Goal: Task Accomplishment & Management: Complete application form

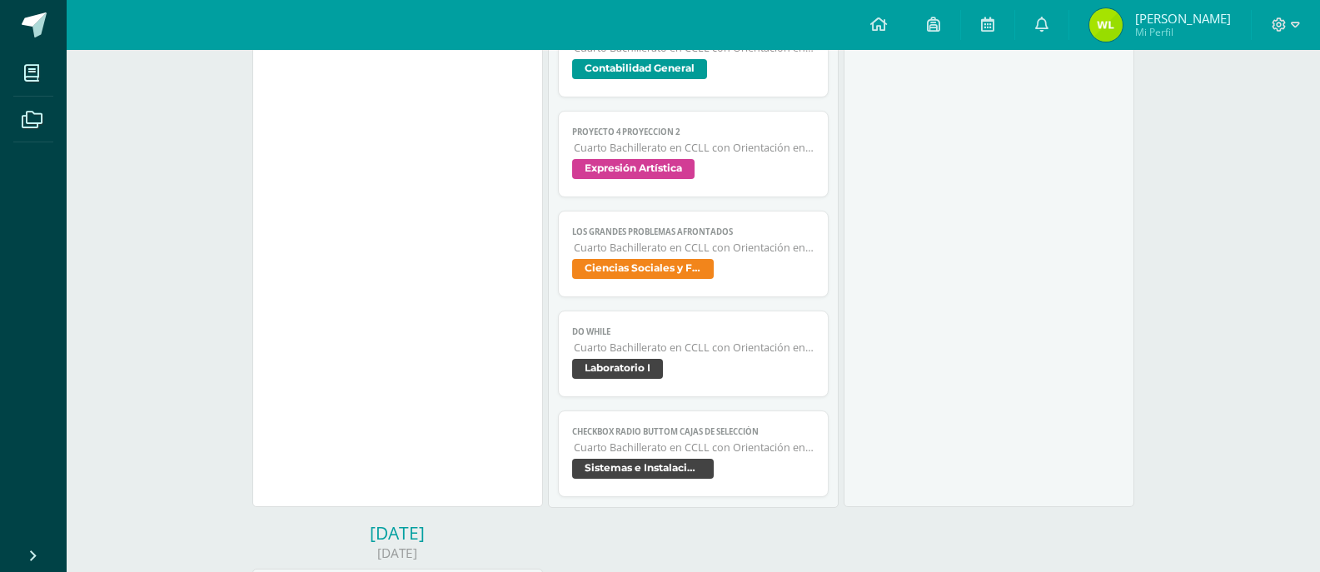
scroll to position [916, 0]
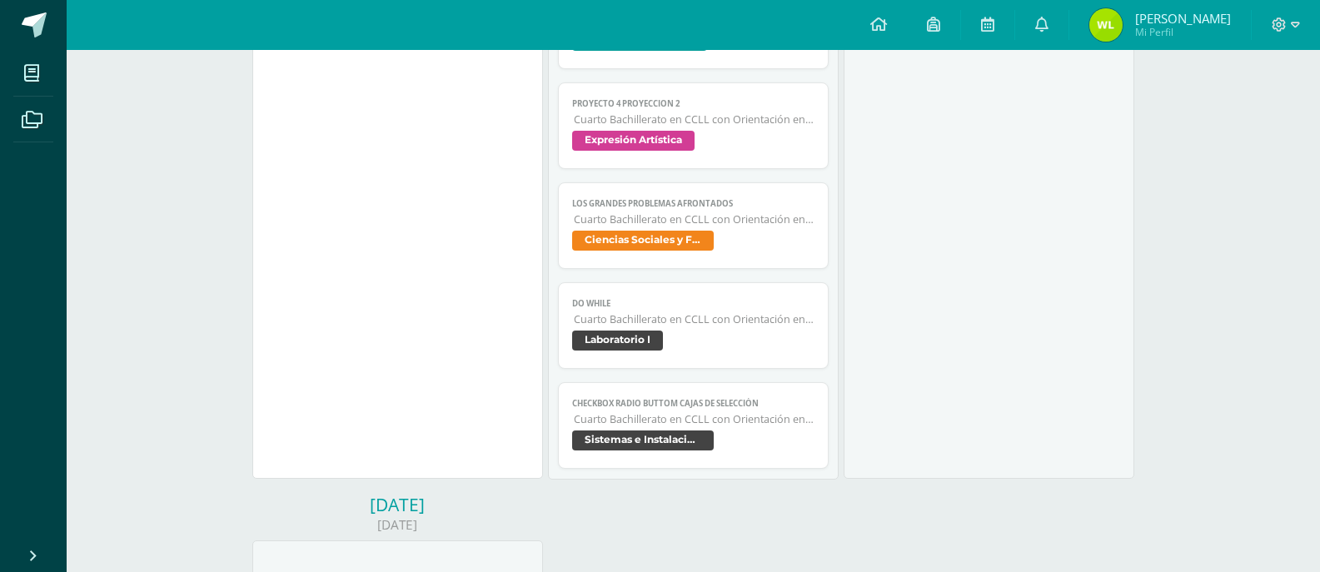
click at [692, 438] on span "Sistemas e Instalación de Software" at bounding box center [643, 440] width 142 height 20
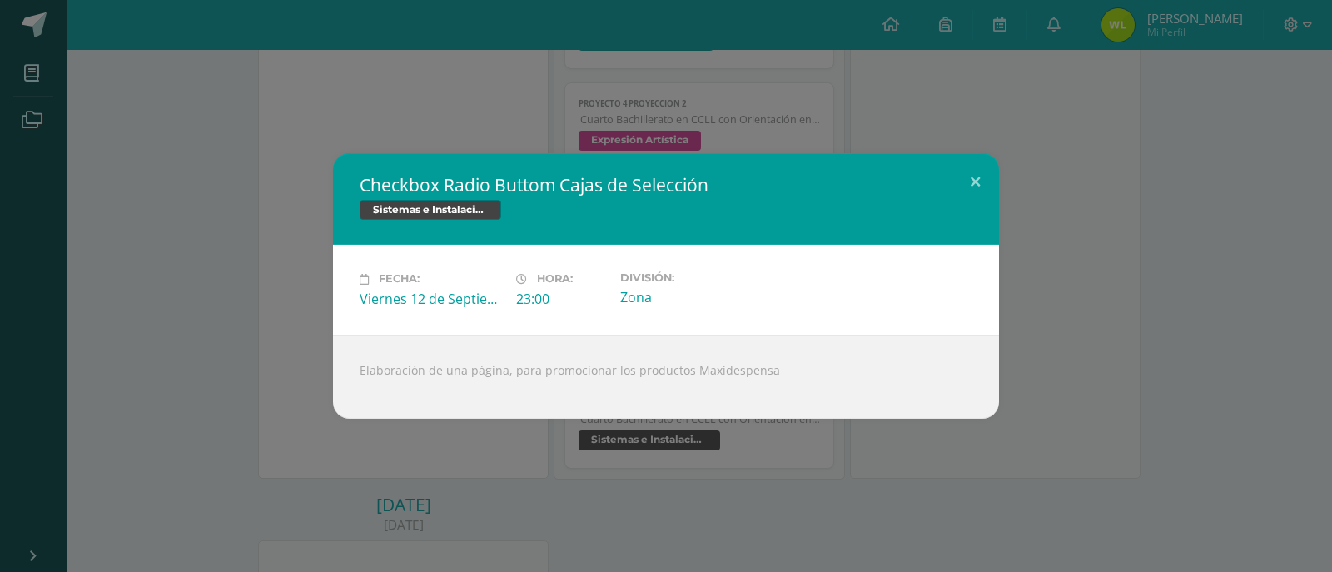
click at [601, 431] on div "Checkbox Radio Buttom Cajas de Selección Sistemas e Instalación de Software Fec…" at bounding box center [666, 286] width 1332 height 572
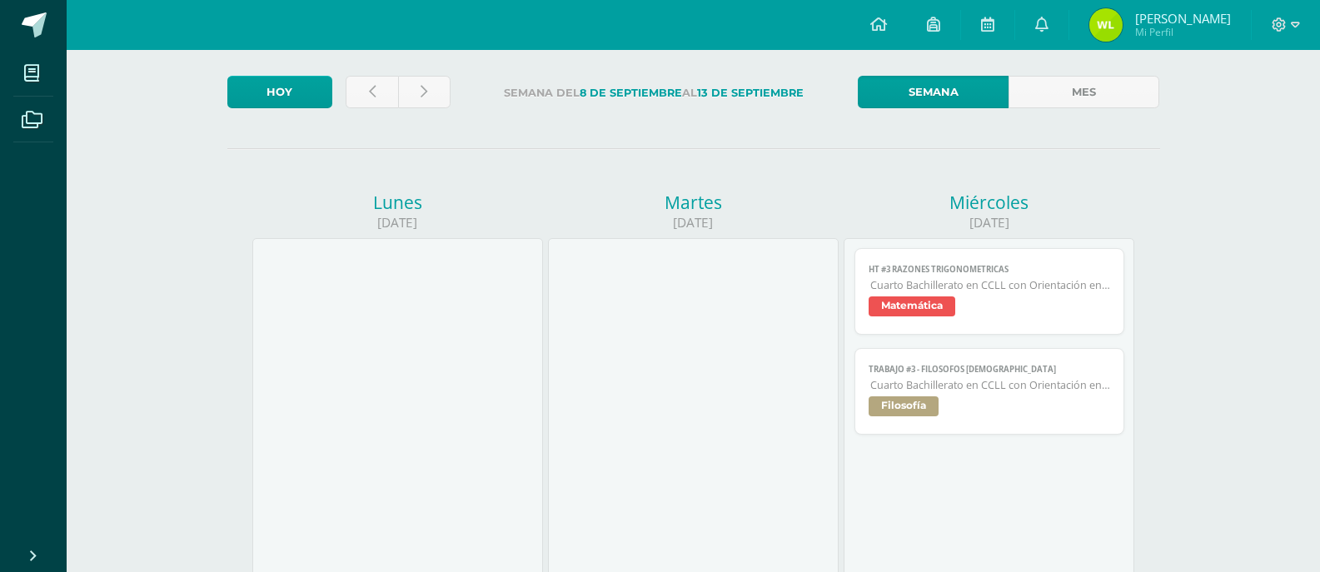
scroll to position [0, 0]
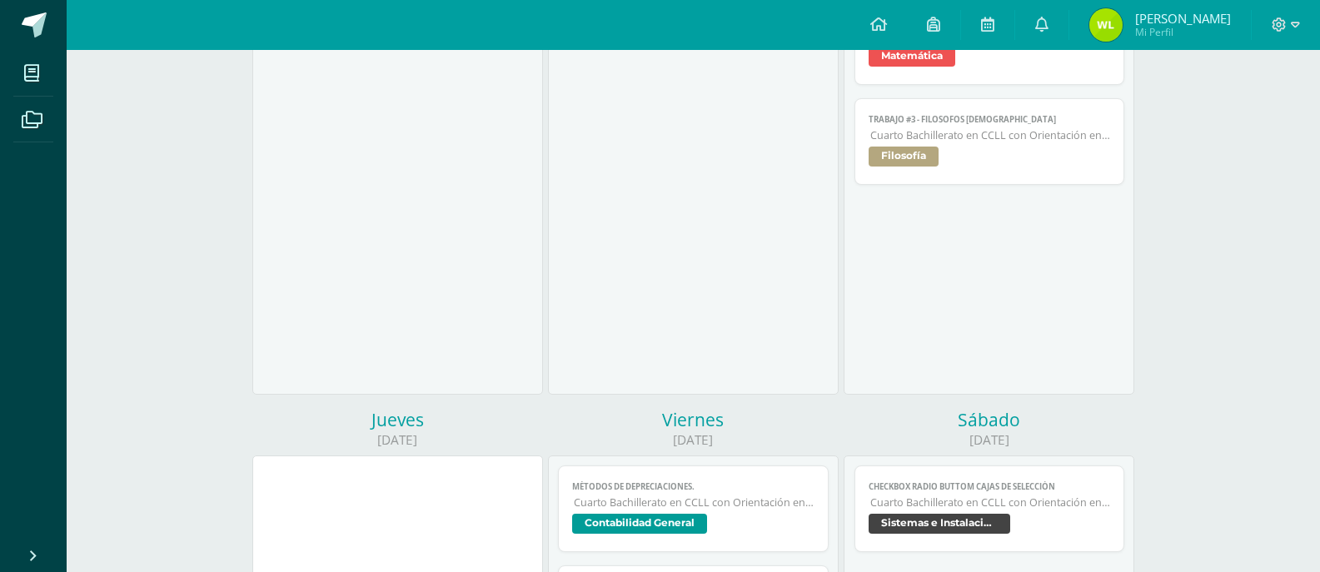
scroll to position [749, 0]
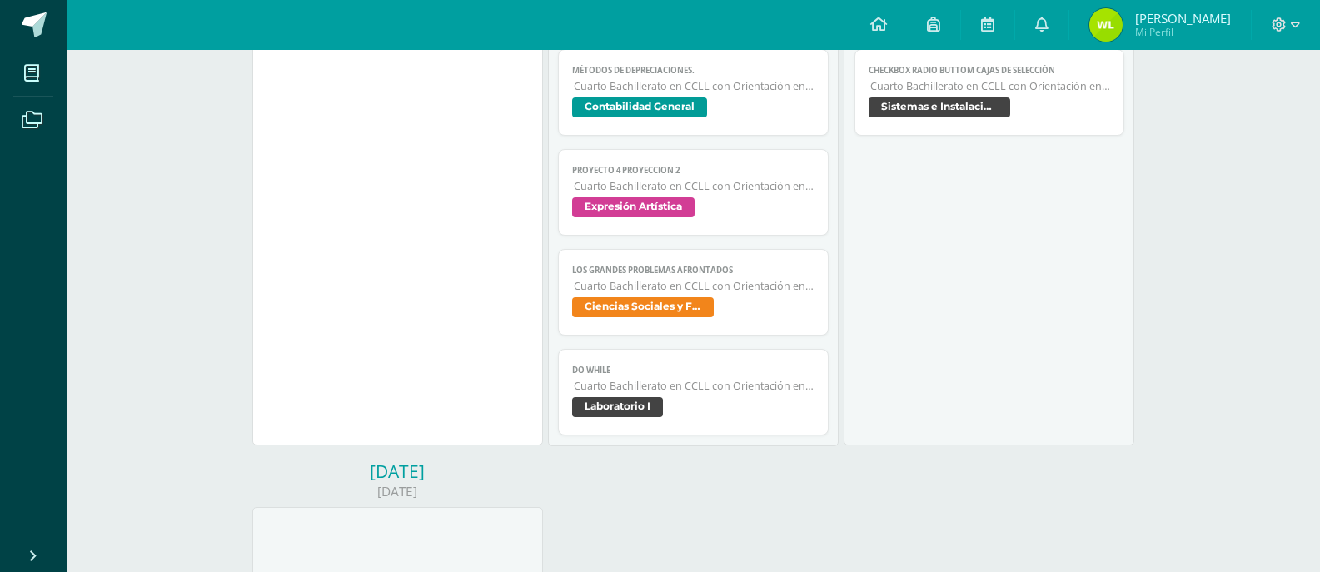
click at [878, 108] on span "Sistemas e Instalación de Software" at bounding box center [939, 107] width 142 height 20
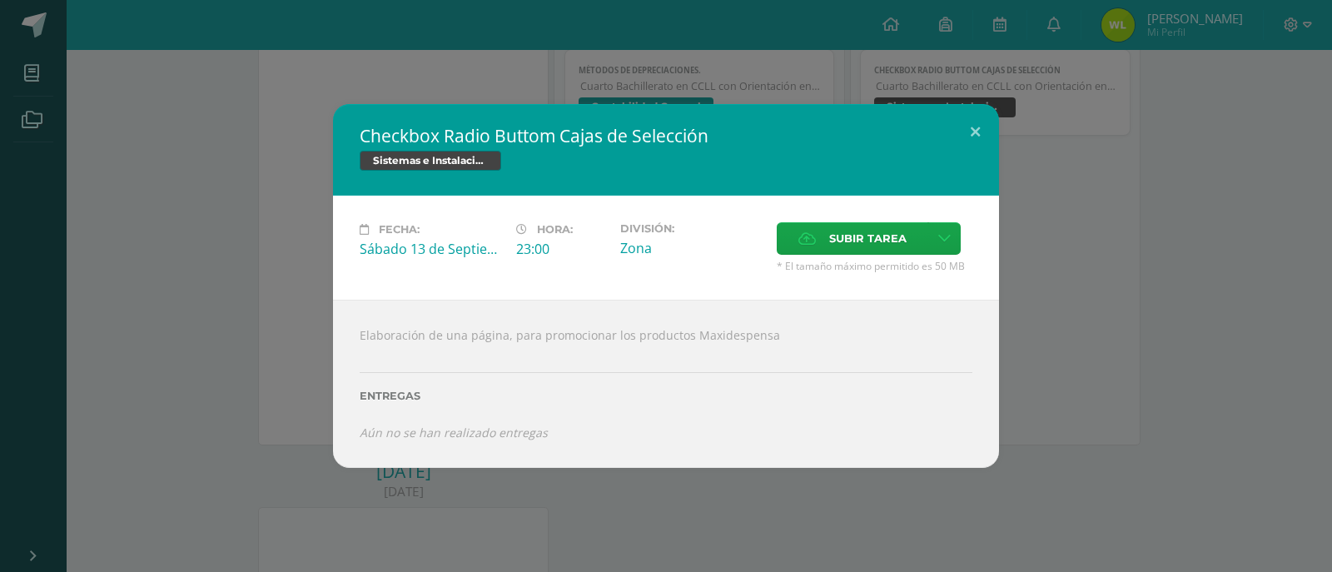
click at [259, 243] on div "Checkbox Radio Buttom Cajas de Selección Sistemas e Instalación de Software Fec…" at bounding box center [666, 286] width 1319 height 364
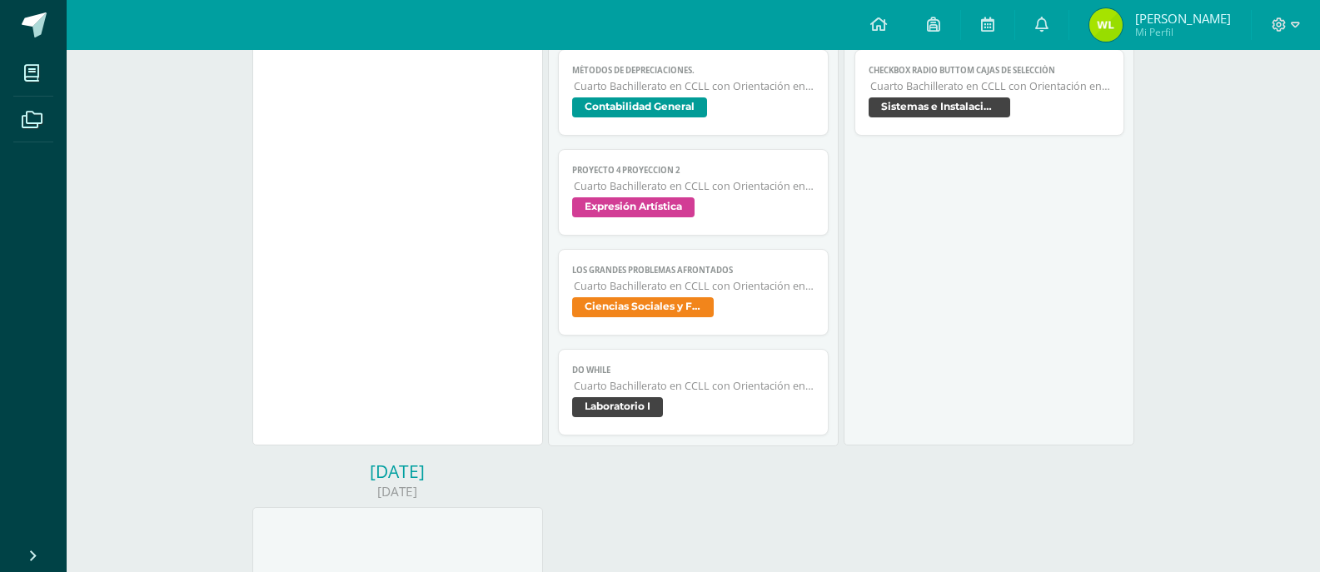
click at [687, 87] on span "Cuarto Bachillerato en CCLL con Orientación en Computación" at bounding box center [694, 86] width 241 height 14
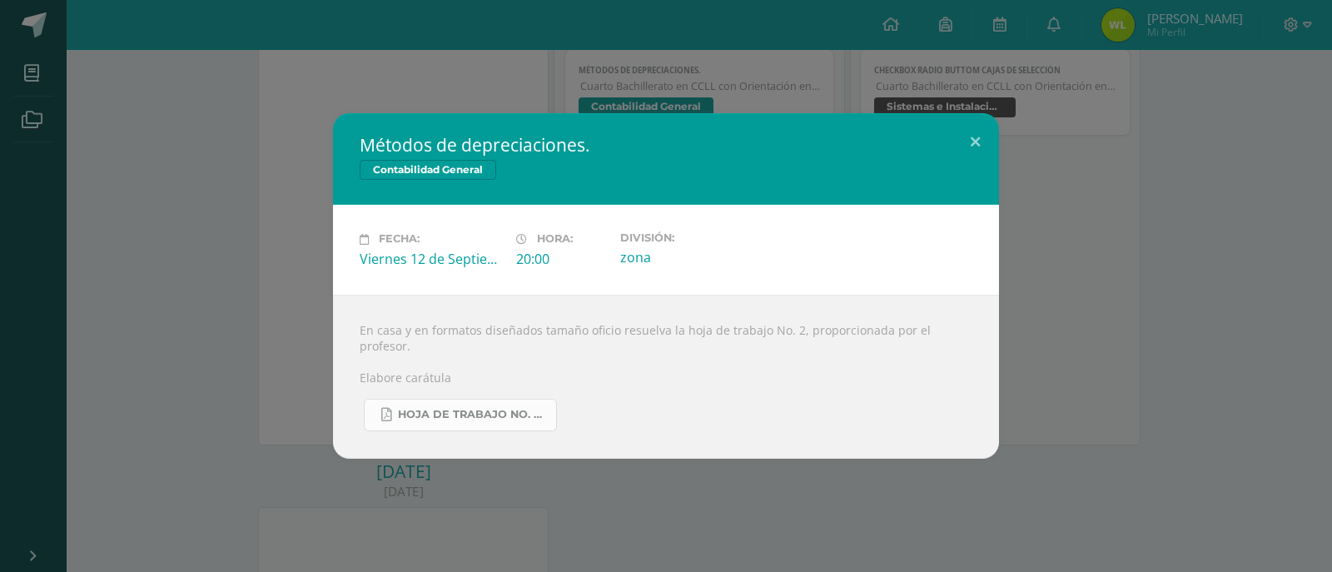
click at [500, 399] on link "Hoja de trabajo No. 2 Contabilidad.pdf" at bounding box center [460, 415] width 193 height 32
click at [237, 276] on div "Métodos de depreciaciones. Contabilidad General Fecha: [DATE] Hora: 20:00 Divis…" at bounding box center [666, 285] width 1319 height 345
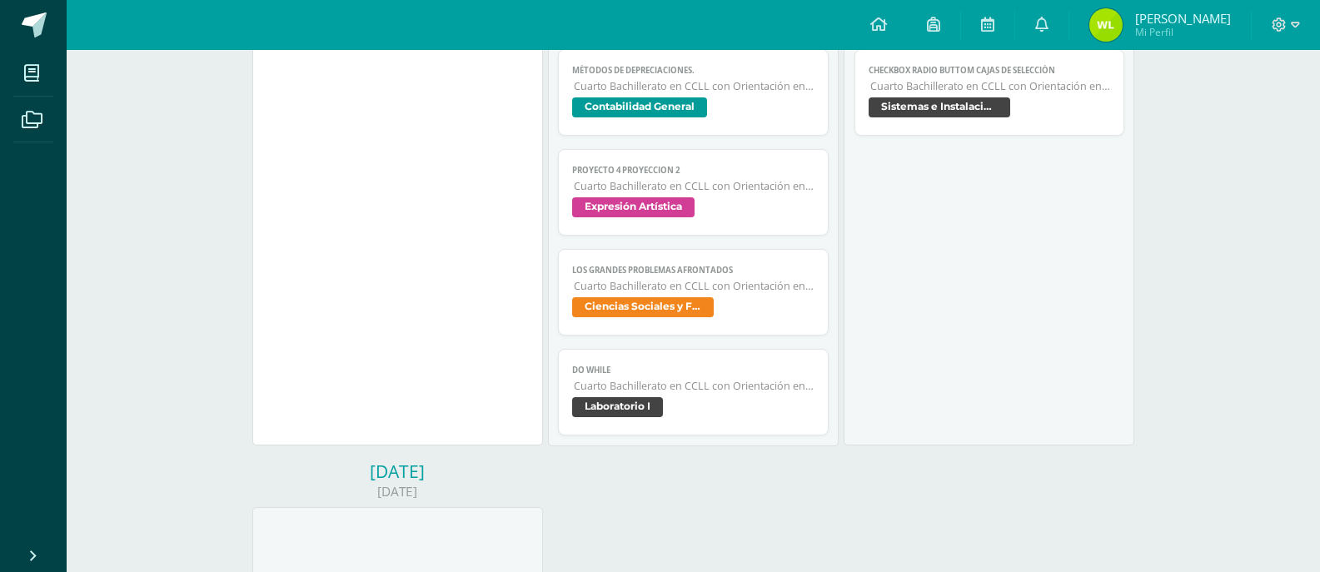
click at [586, 390] on span "Cuarto Bachillerato en CCLL con Orientación en Computación" at bounding box center [694, 386] width 241 height 14
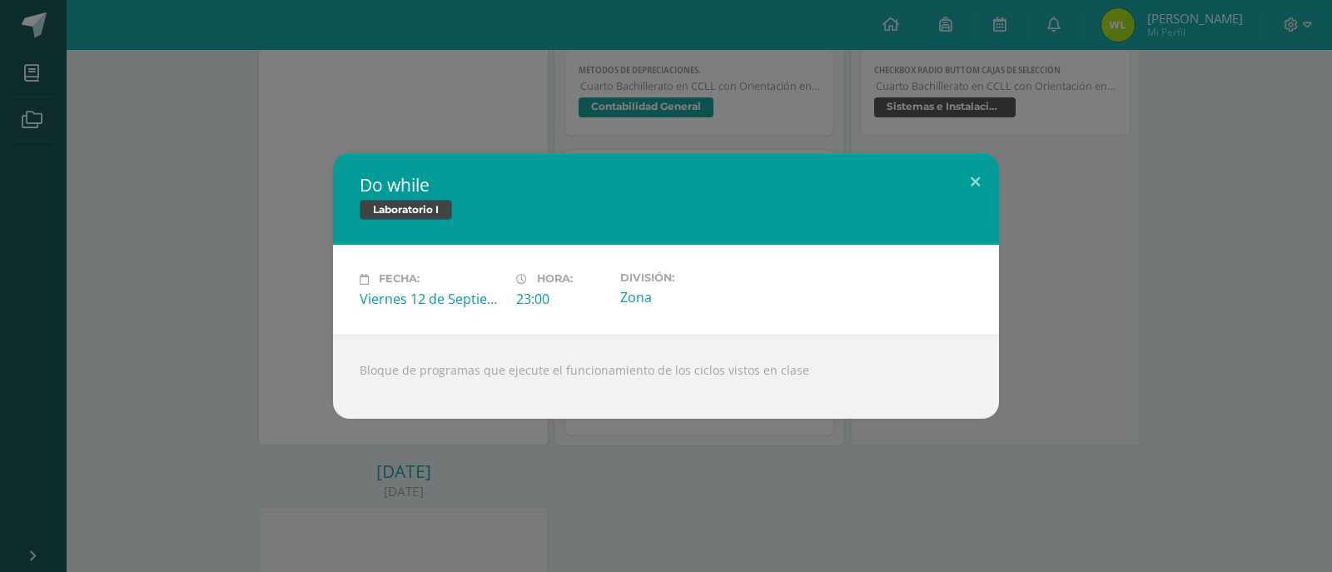
click at [143, 180] on div "Do while Laboratorio I Fecha: [DATE] Hora: 23:00 División: Zona" at bounding box center [666, 285] width 1319 height 265
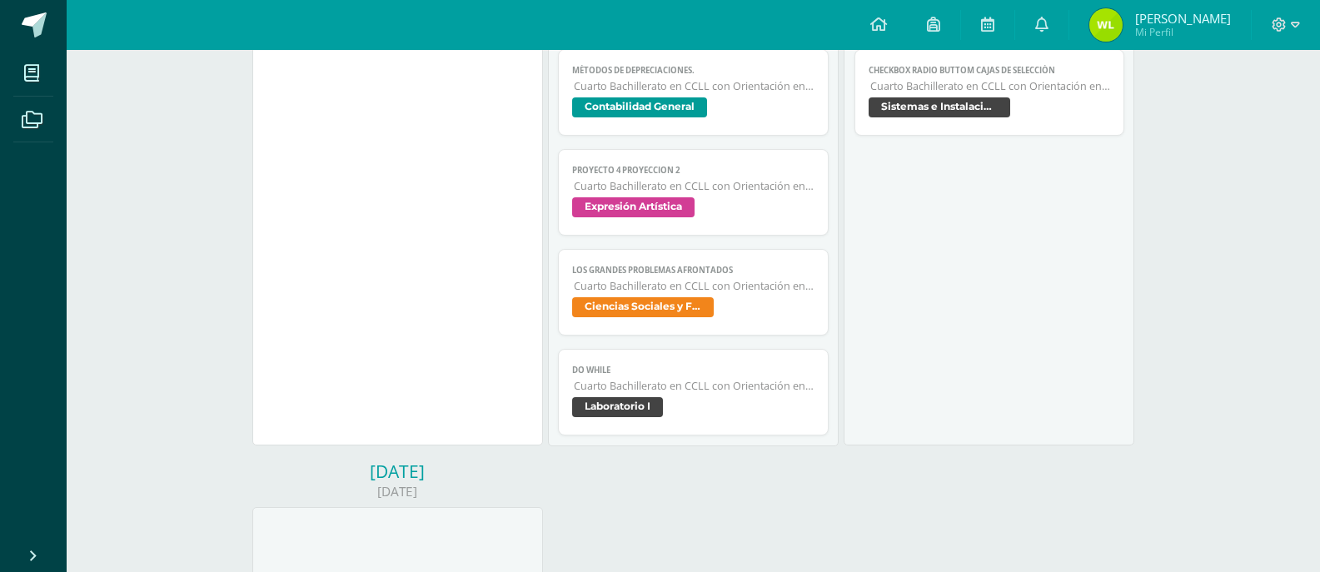
click at [918, 97] on link "Checkbox Radio Buttom Cajas de Selección Cuarto Bachillerato en CCLL con Orient…" at bounding box center [989, 92] width 271 height 87
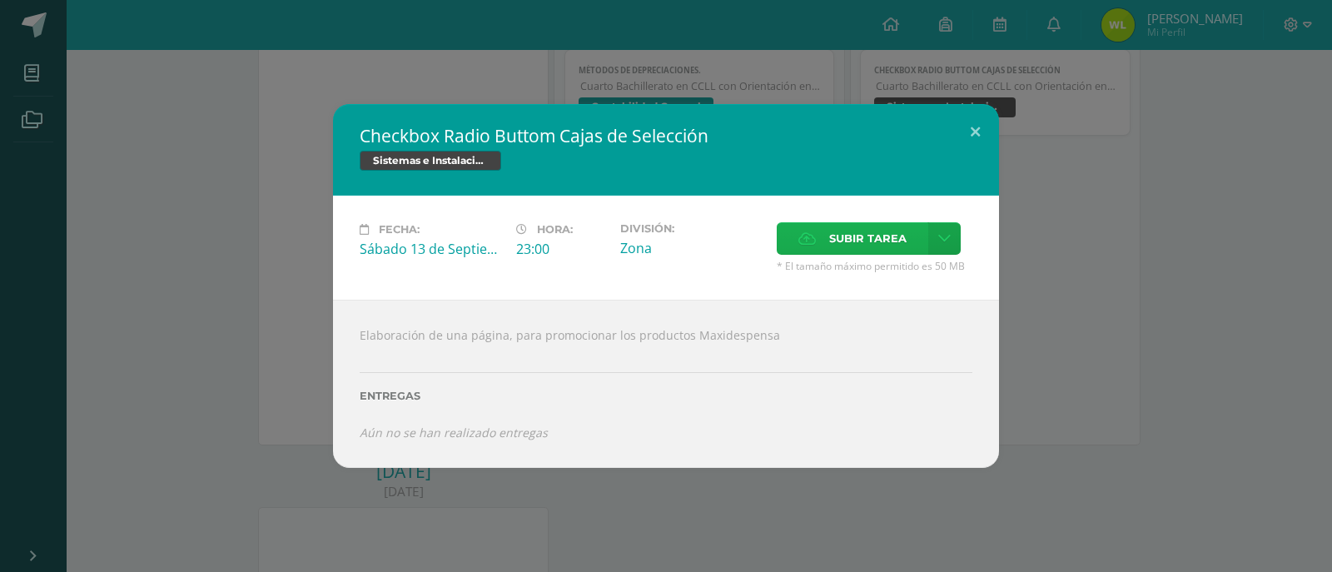
click at [843, 244] on span "Subir tarea" at bounding box center [867, 238] width 77 height 31
click at [0, 0] on input "Subir tarea" at bounding box center [0, 0] width 0 height 0
click at [843, 237] on span "Subir tarea" at bounding box center [867, 238] width 77 height 31
click at [0, 0] on input "Subir tarea" at bounding box center [0, 0] width 0 height 0
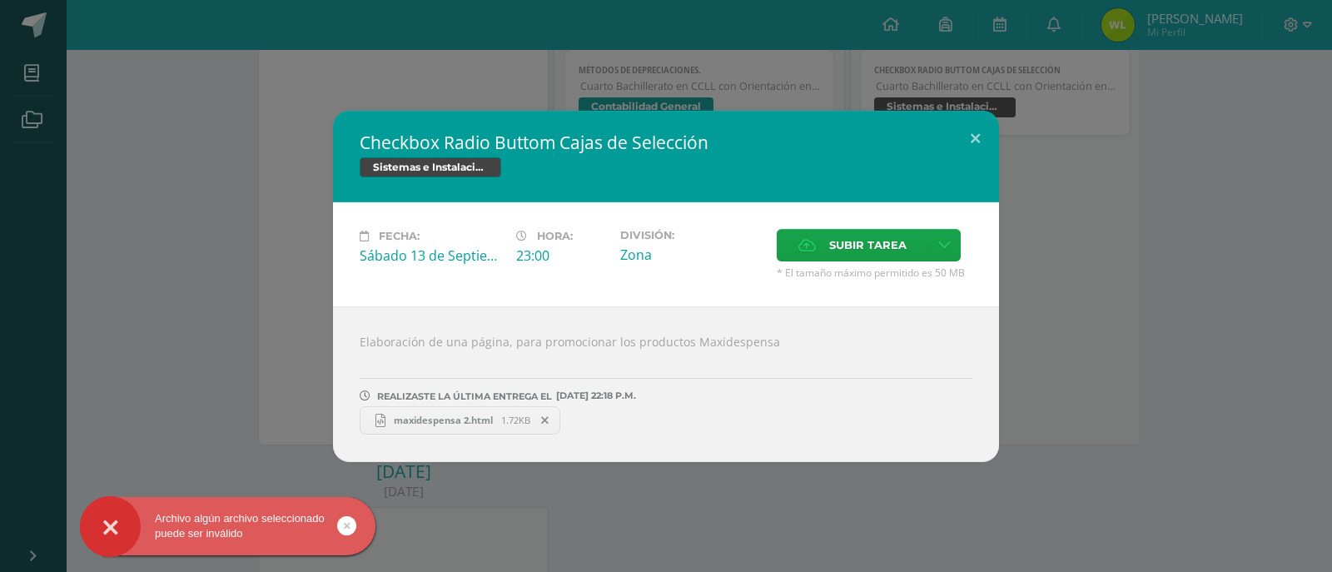
click at [263, 411] on div "Checkbox Radio Buttom Cajas de Selección Sistemas e Instalación de Software Fec…" at bounding box center [666, 286] width 1319 height 351
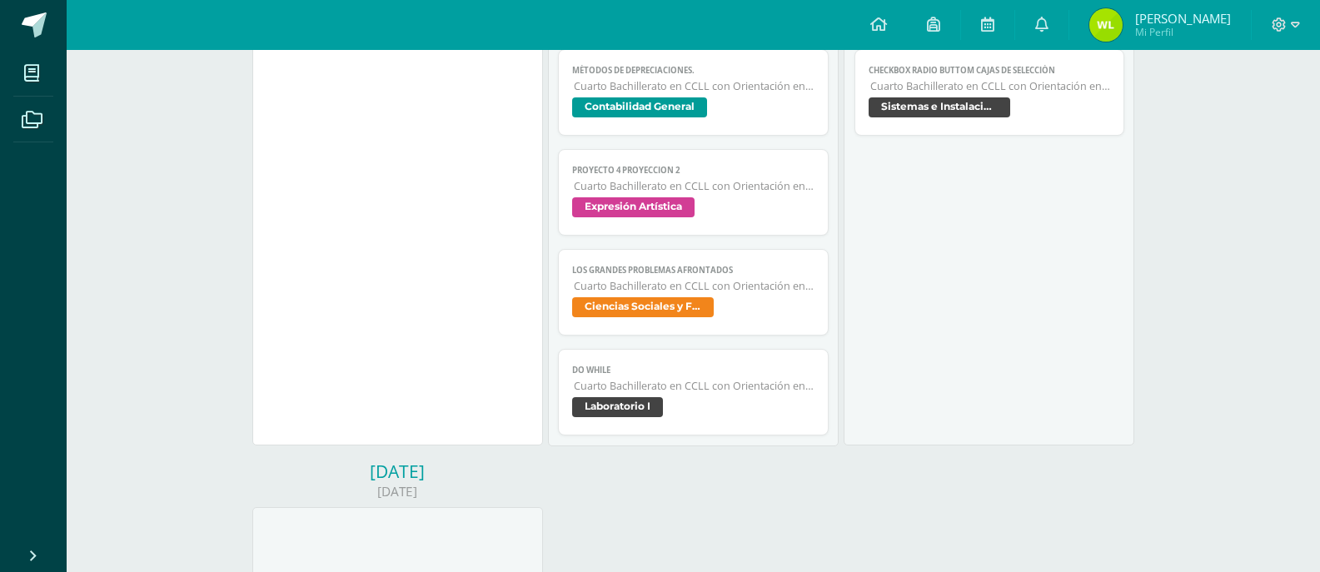
click at [942, 113] on span "Sistemas e Instalación de Software" at bounding box center [939, 107] width 142 height 20
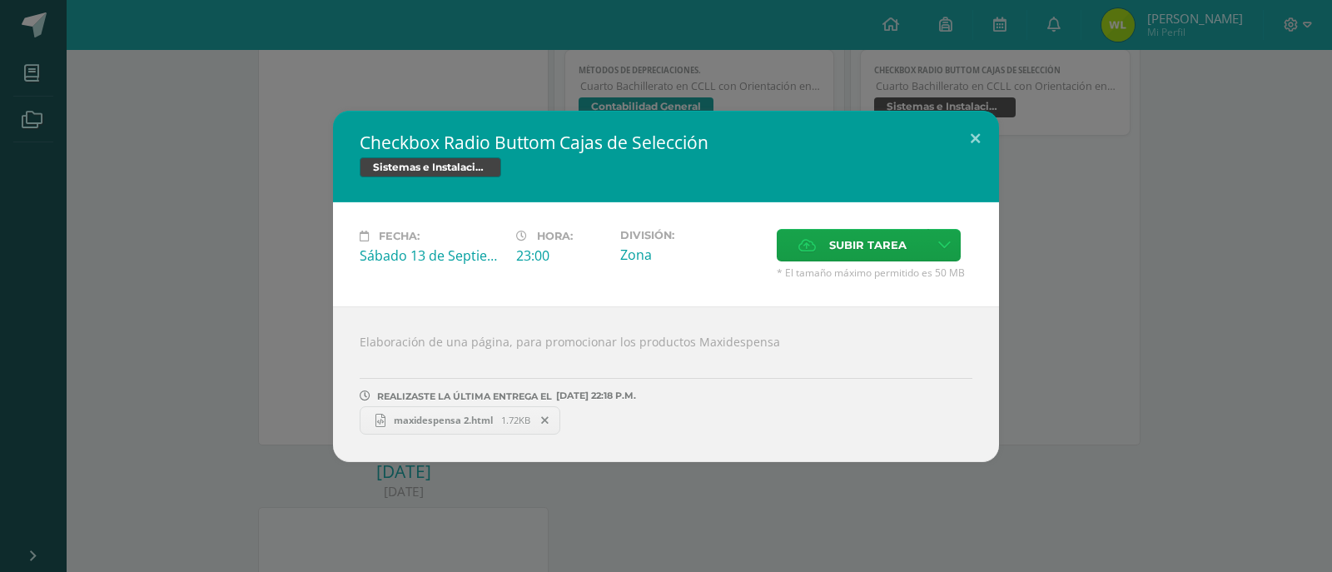
click at [628, 510] on div "Checkbox Radio Buttom Cajas de Selección Sistemas e Instalación de Software Fec…" at bounding box center [666, 286] width 1332 height 572
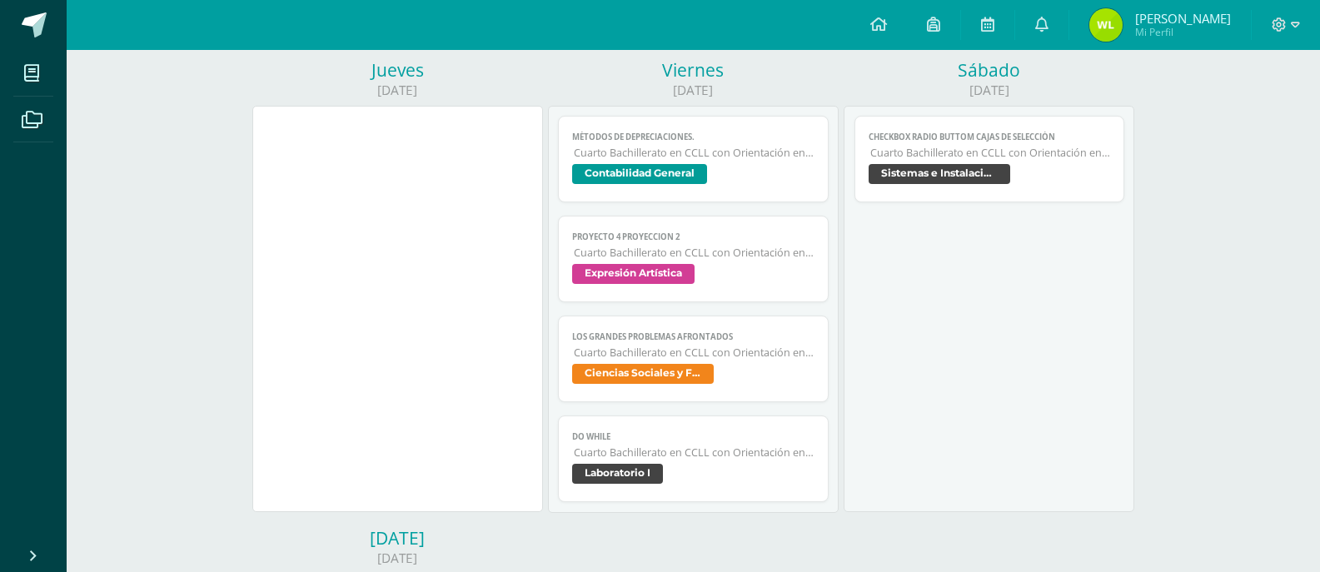
scroll to position [666, 0]
